Goal: Task Accomplishment & Management: Manage account settings

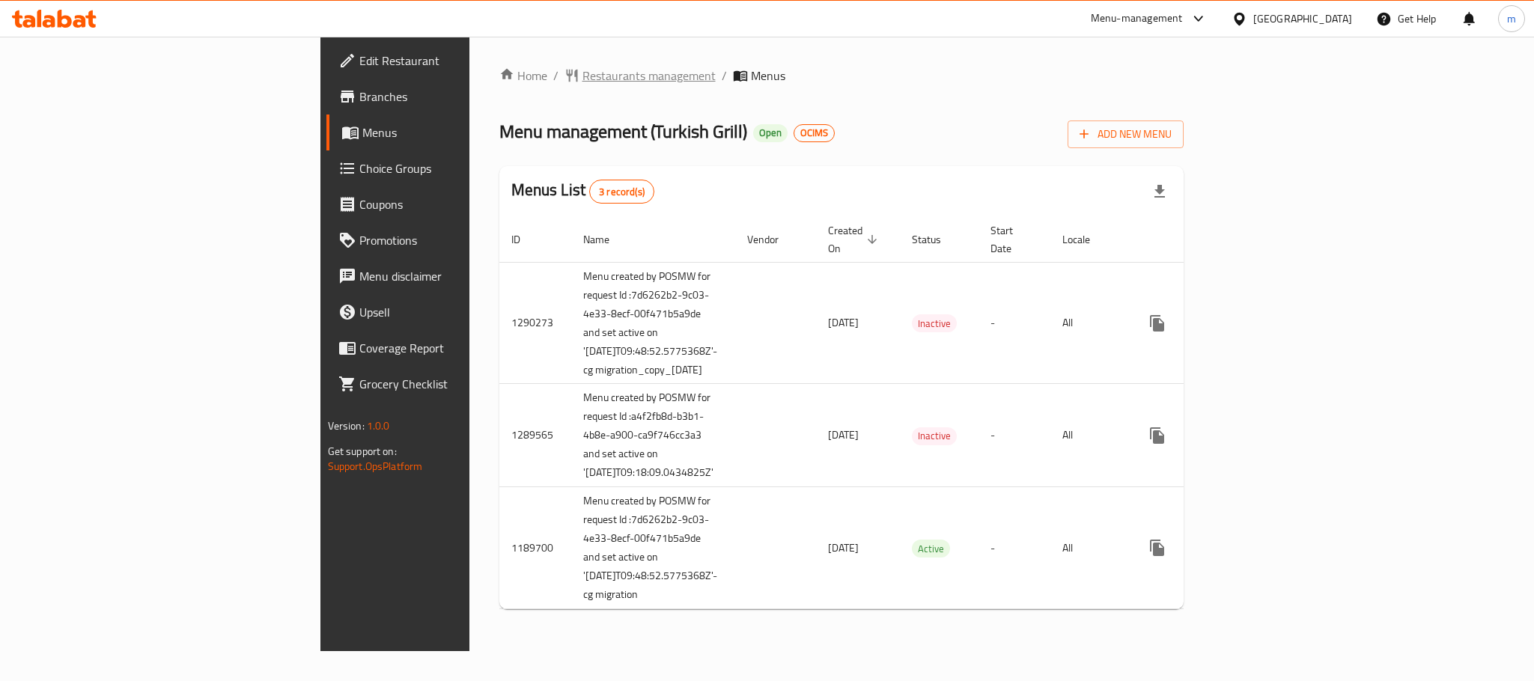
click at [582, 67] on span "Restaurants management" at bounding box center [648, 76] width 133 height 18
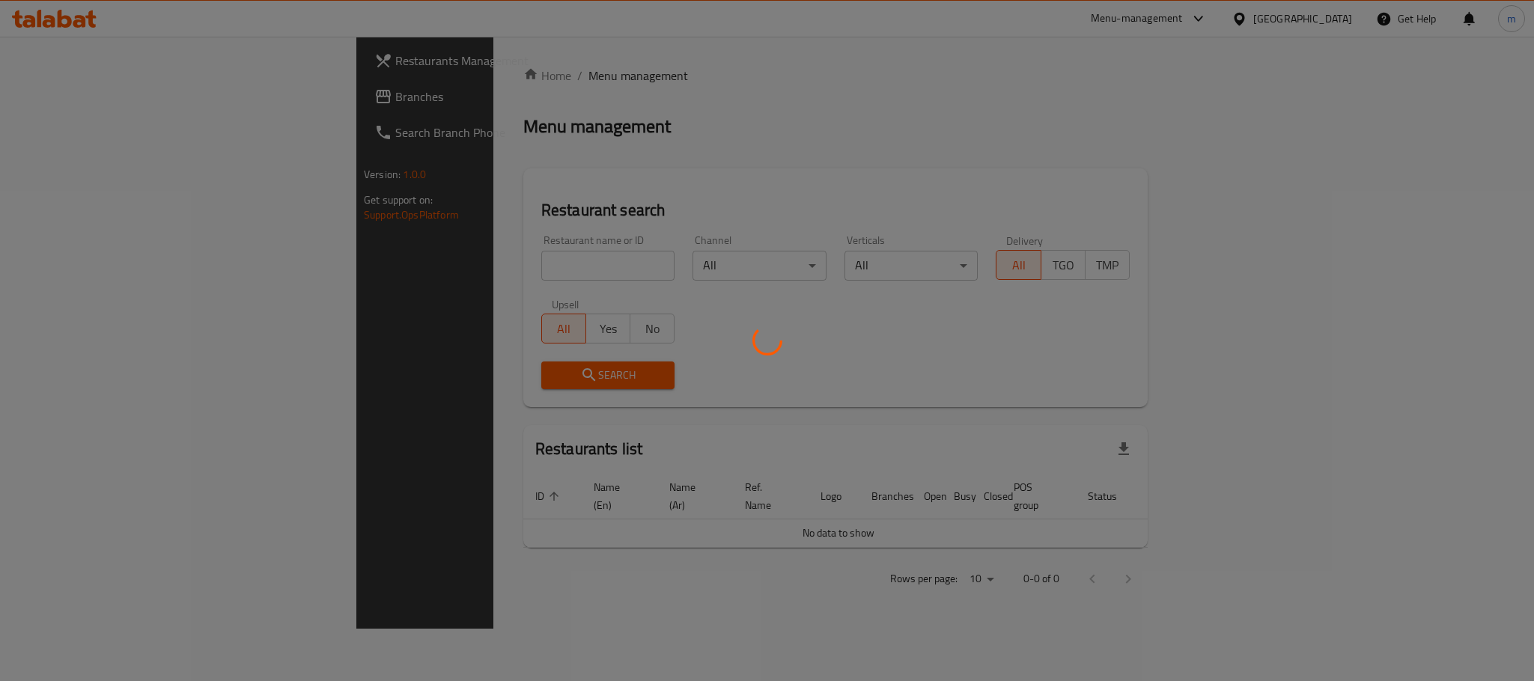
click at [424, 252] on div at bounding box center [767, 340] width 1534 height 681
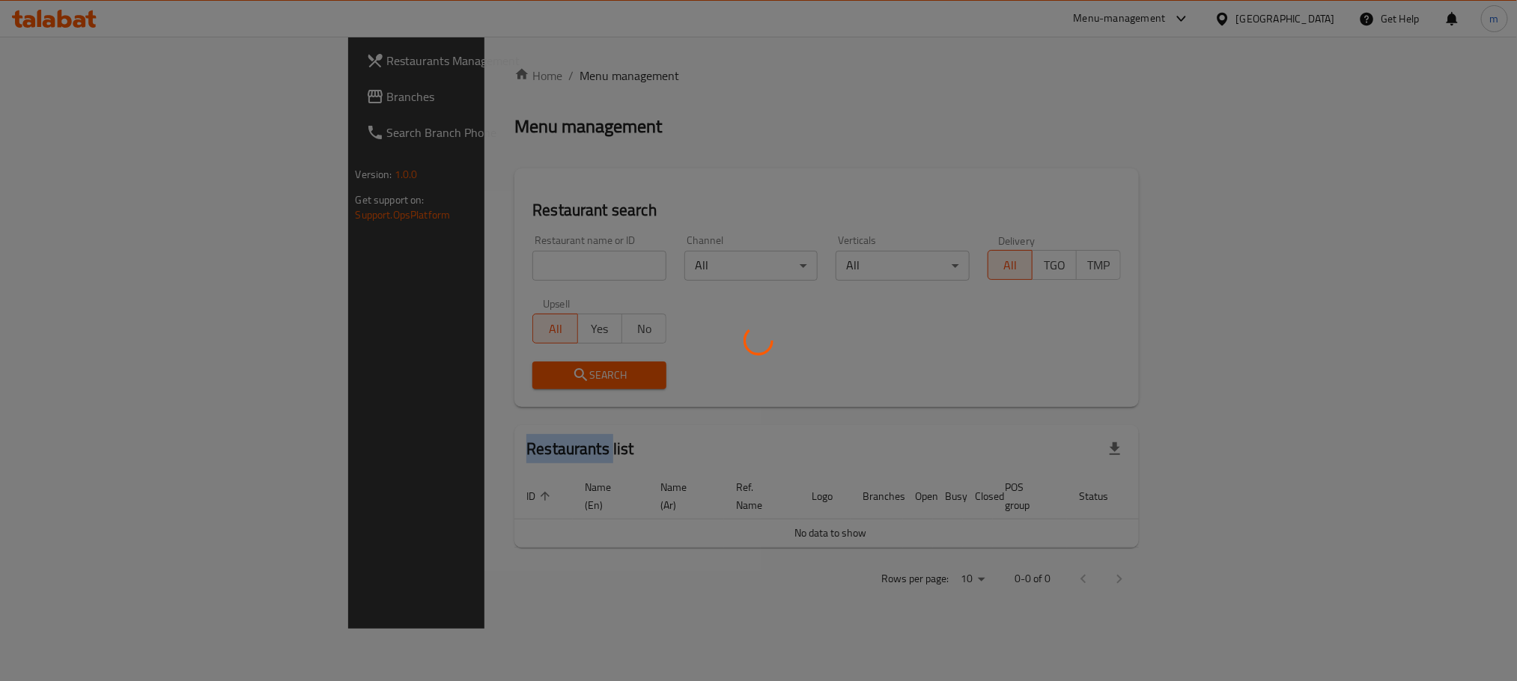
click at [424, 252] on div at bounding box center [758, 340] width 1517 height 681
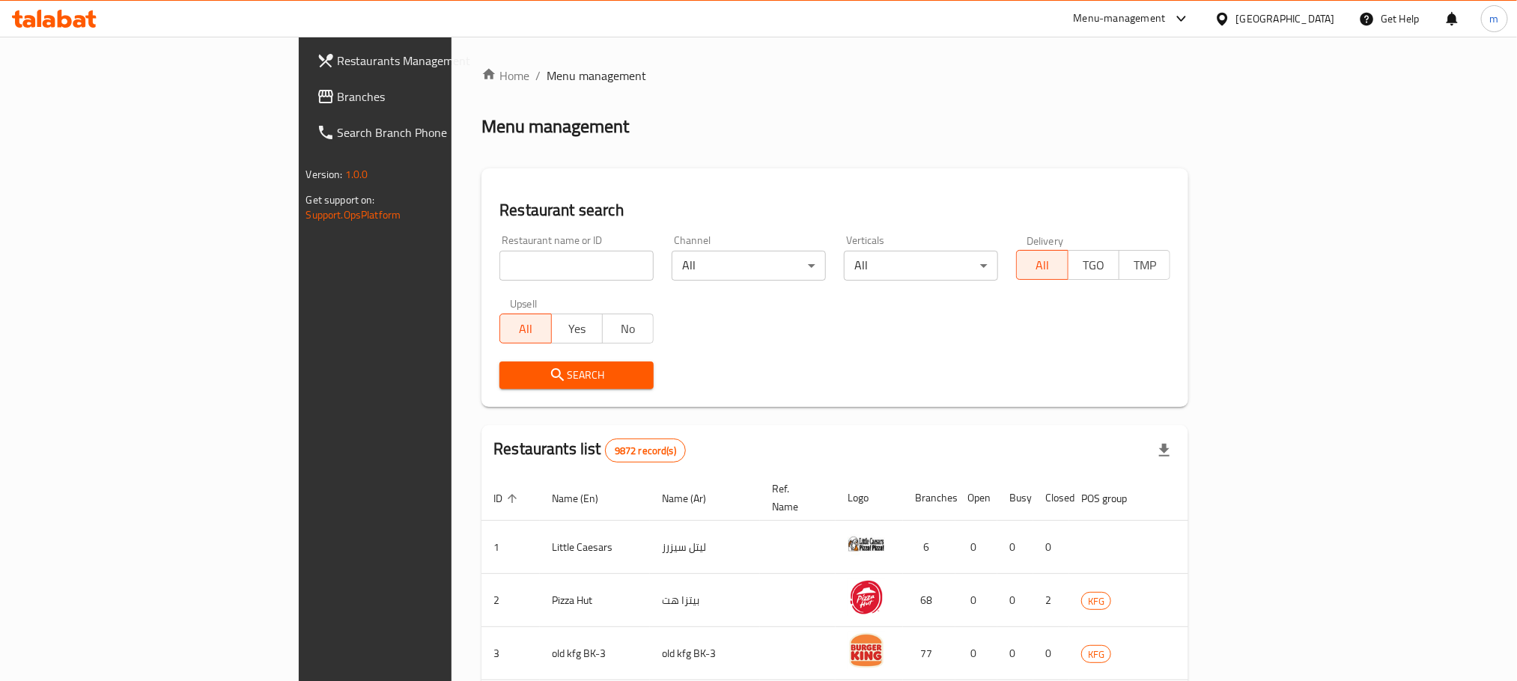
click at [499, 252] on input "search" at bounding box center [576, 266] width 154 height 30
click at [499, 259] on input "search" at bounding box center [576, 266] width 154 height 30
paste input "172"
type input "172"
click button "Search" at bounding box center [576, 376] width 154 height 28
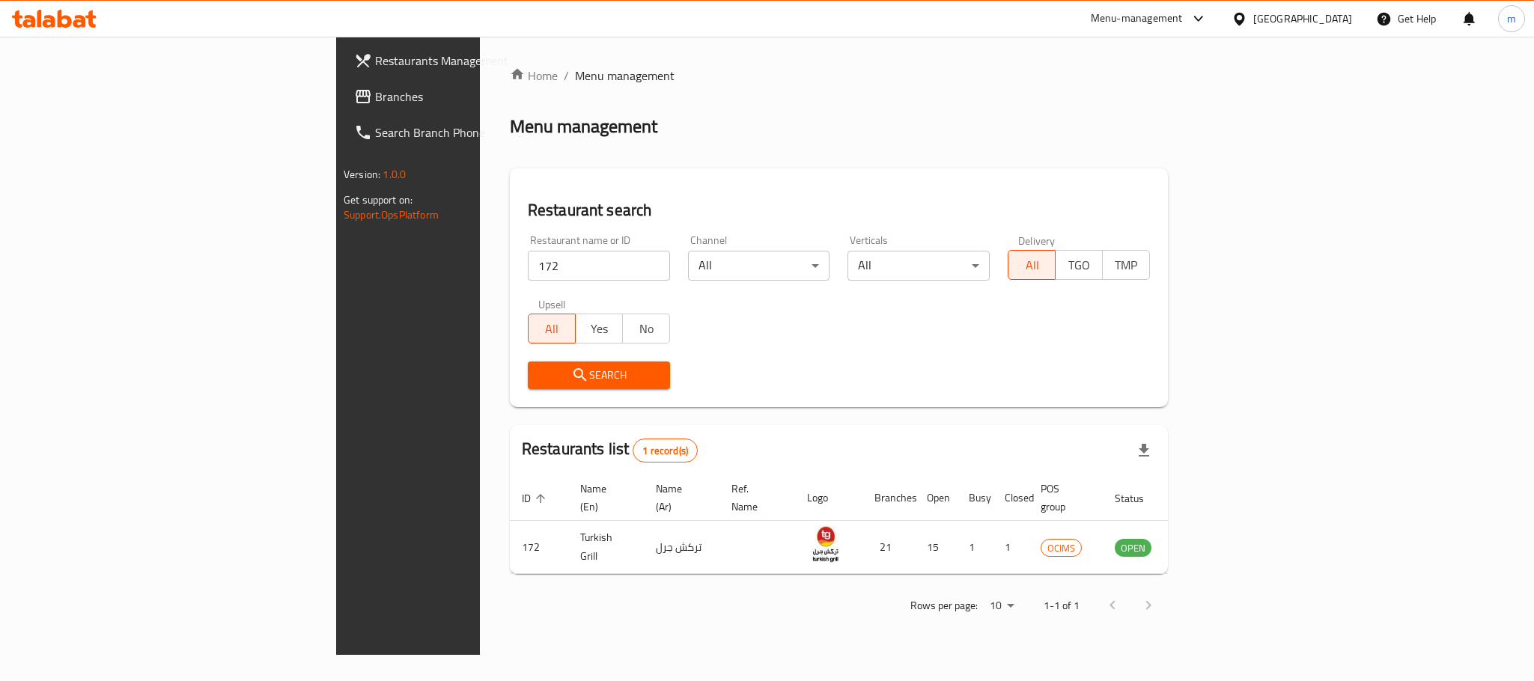
click at [971, 127] on div "Menu management" at bounding box center [839, 127] width 658 height 24
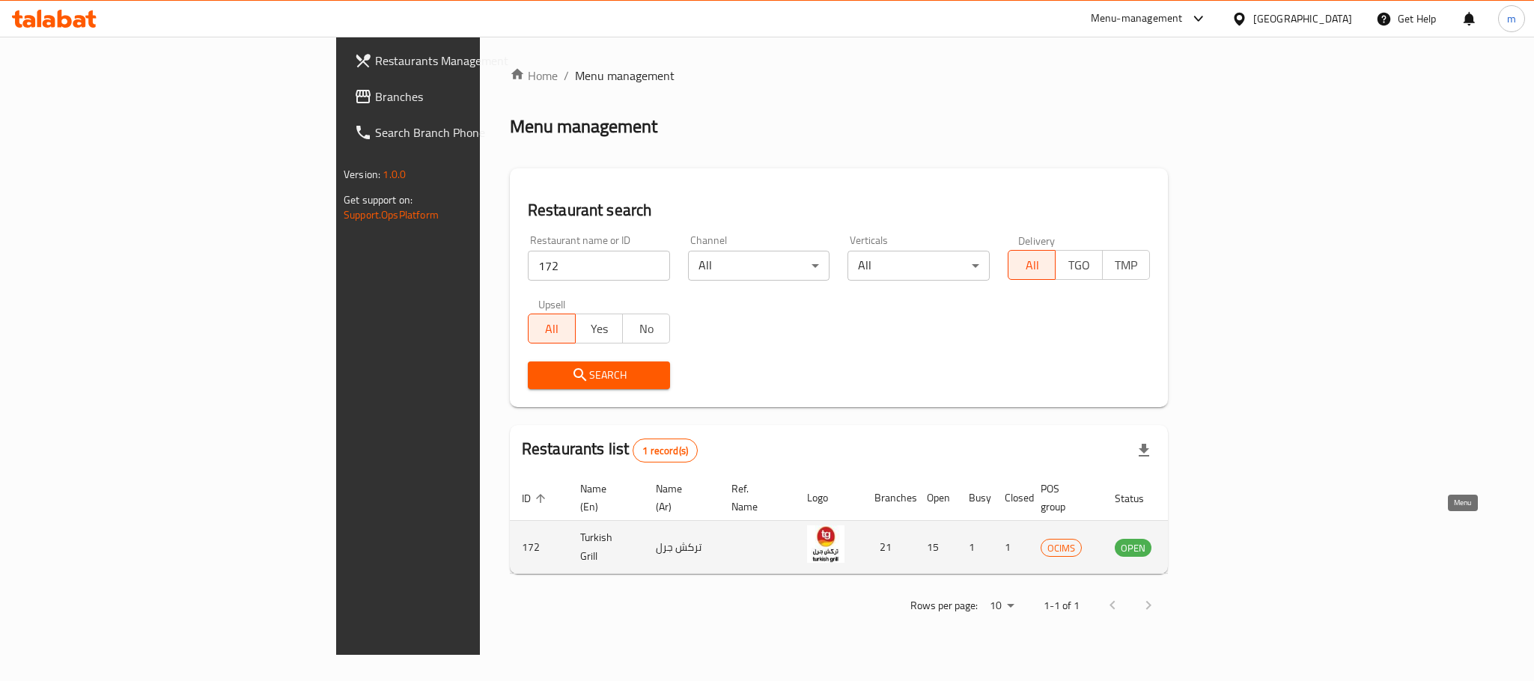
click at [1210, 542] on icon "enhanced table" at bounding box center [1202, 548] width 16 height 13
